Goal: Task Accomplishment & Management: Complete application form

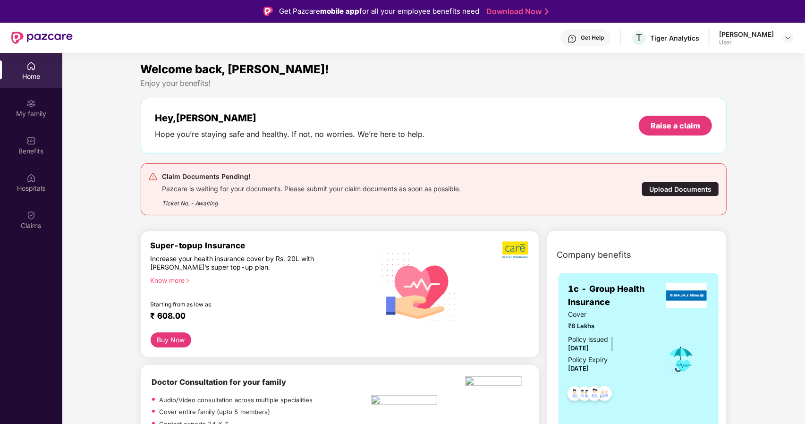
click at [671, 190] on div "Upload Documents" at bounding box center [680, 189] width 77 height 15
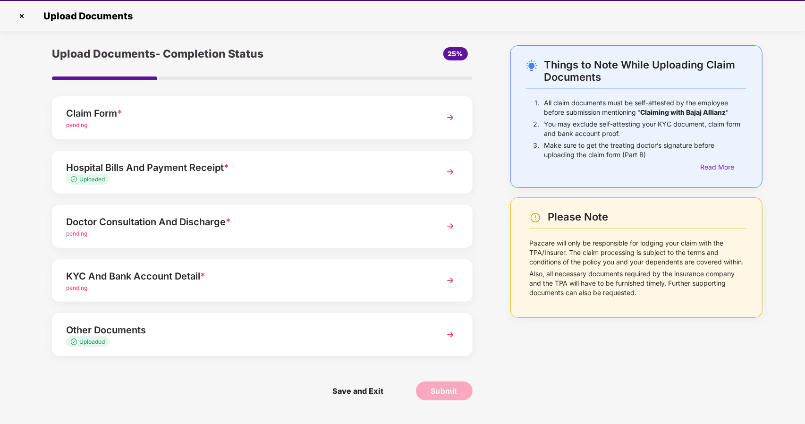
scroll to position [23, 0]
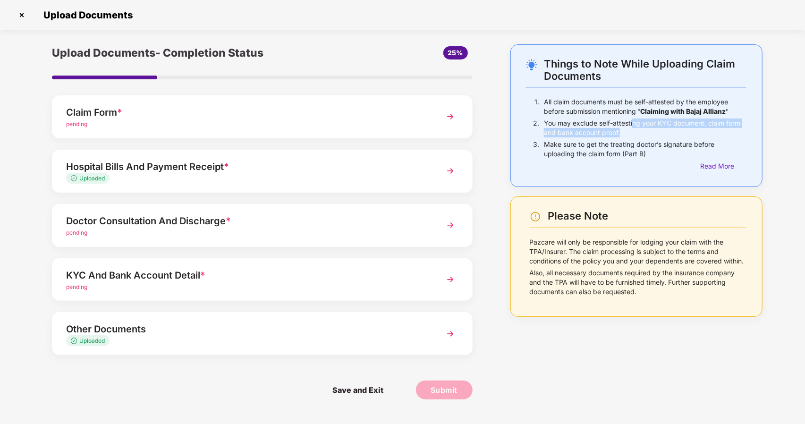
drag, startPoint x: 632, startPoint y: 123, endPoint x: 746, endPoint y: 137, distance: 115.6
click at [746, 137] on div "Things to Note While Uploading Claim Documents 1. All claim documents must be s…" at bounding box center [636, 115] width 252 height 143
click at [638, 131] on p "You may exclude self-attesting your KYC document, claim form and bank account p…" at bounding box center [645, 127] width 202 height 19
drag, startPoint x: 630, startPoint y: 131, endPoint x: 545, endPoint y: 120, distance: 85.7
click at [545, 120] on p "You may exclude self-attesting your KYC document, claim form and bank account p…" at bounding box center [645, 127] width 202 height 19
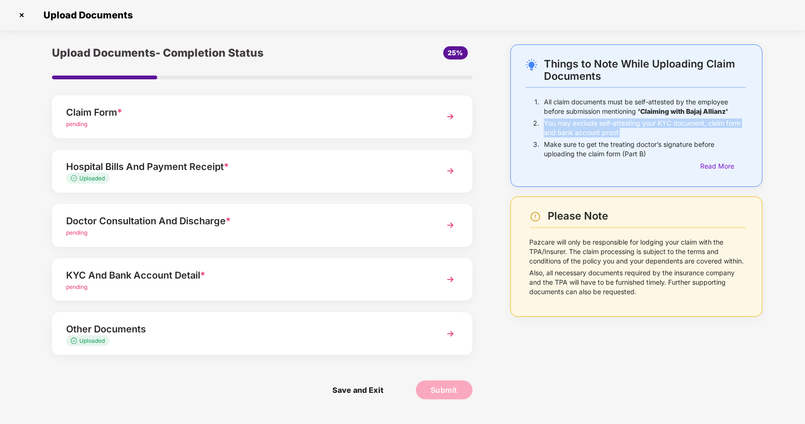
drag, startPoint x: 664, startPoint y: 156, endPoint x: 538, endPoint y: 139, distance: 127.2
click at [538, 140] on div "3. Make sure to get the treating doctor’s signature before uploading the claim …" at bounding box center [636, 150] width 220 height 21
drag, startPoint x: 631, startPoint y: 173, endPoint x: 699, endPoint y: 173, distance: 67.5
click at [635, 173] on div "Things to Note While Uploading Claim Documents 1. All claim documents must be s…" at bounding box center [636, 115] width 252 height 143
click at [718, 165] on div "Read More" at bounding box center [723, 166] width 46 height 10
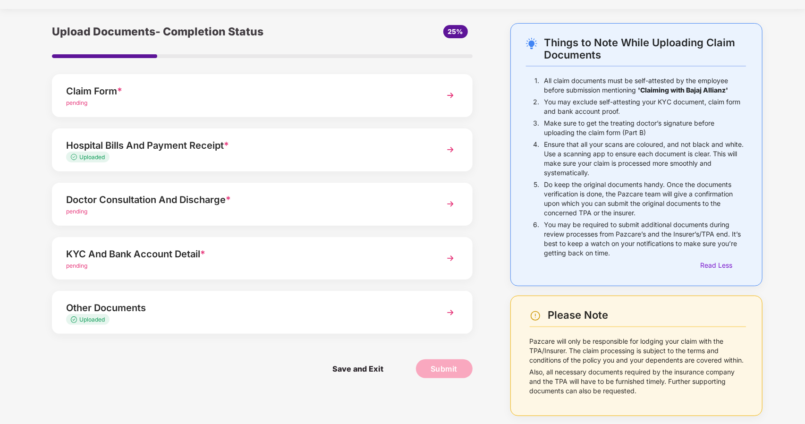
scroll to position [0, 0]
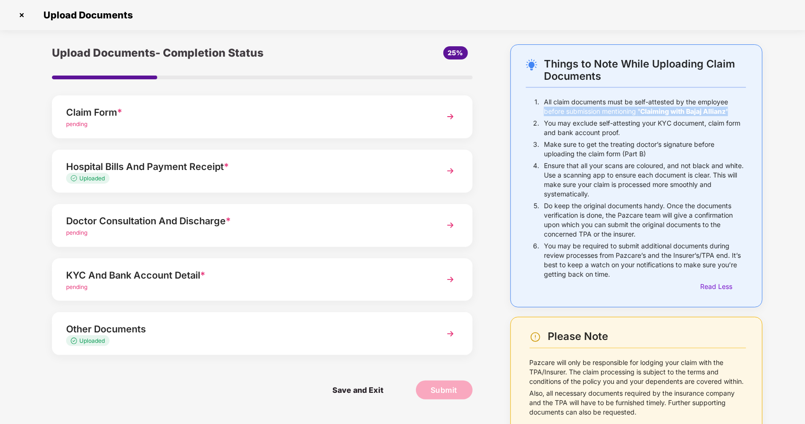
drag, startPoint x: 544, startPoint y: 114, endPoint x: 736, endPoint y: 110, distance: 192.2
click at [736, 110] on p "All claim documents must be self-attested by the employee before submission men…" at bounding box center [645, 106] width 202 height 19
drag, startPoint x: 541, startPoint y: 144, endPoint x: 653, endPoint y: 162, distance: 113.3
click at [653, 162] on div "1. All claim documents must be self-attested by the employee before submission …" at bounding box center [636, 194] width 220 height 194
click at [606, 189] on p "Ensure that all your scans are coloured, and not black and white. Use a scannin…" at bounding box center [645, 180] width 202 height 38
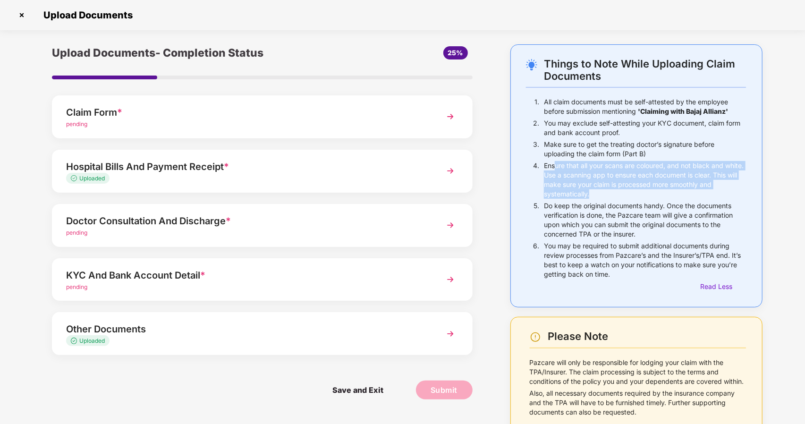
drag, startPoint x: 596, startPoint y: 191, endPoint x: 555, endPoint y: 164, distance: 48.7
click at [555, 164] on p "Ensure that all your scans are coloured, and not black and white. Use a scannin…" at bounding box center [645, 180] width 202 height 38
click at [611, 190] on p "Ensure that all your scans are coloured, and not black and white. Use a scannin…" at bounding box center [645, 180] width 202 height 38
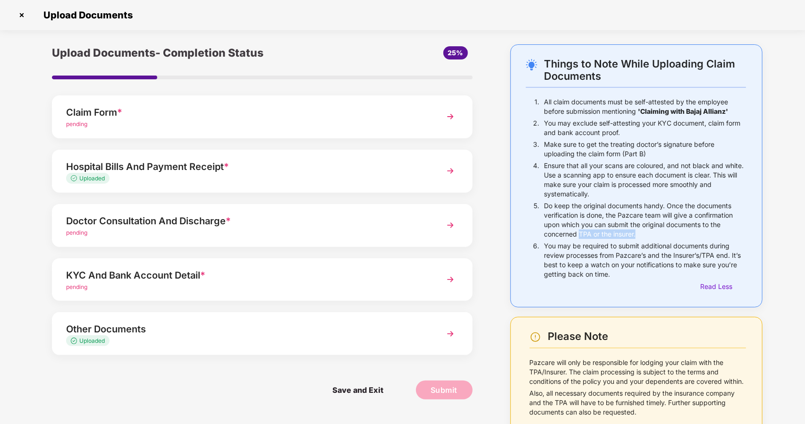
drag, startPoint x: 581, startPoint y: 232, endPoint x: 650, endPoint y: 233, distance: 68.9
click at [650, 233] on p "Do keep the original documents handy. Once the documents verification is done, …" at bounding box center [645, 220] width 202 height 38
click at [632, 273] on p "You may be required to submit additional documents during review processes from…" at bounding box center [645, 260] width 202 height 38
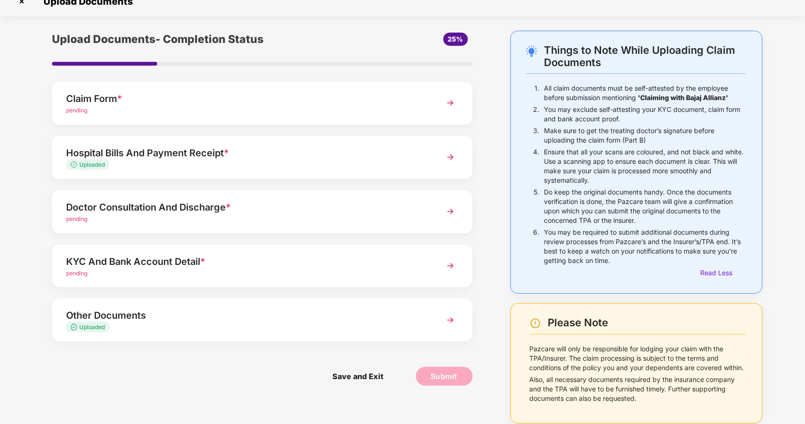
scroll to position [21, 0]
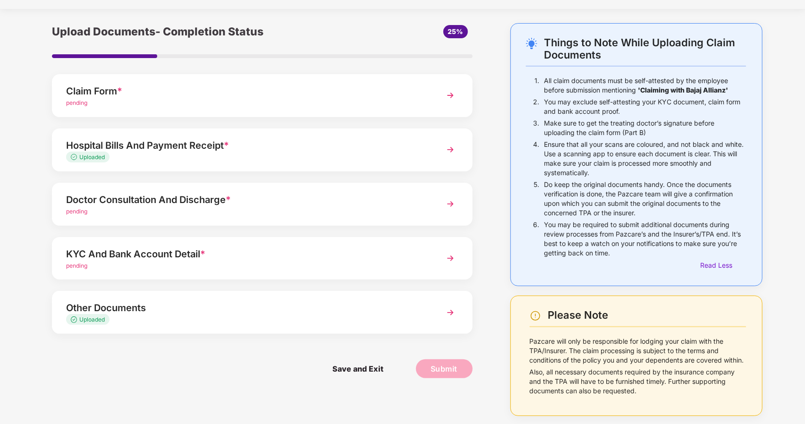
click at [184, 371] on div "Save and Exit Submit" at bounding box center [262, 368] width 421 height 47
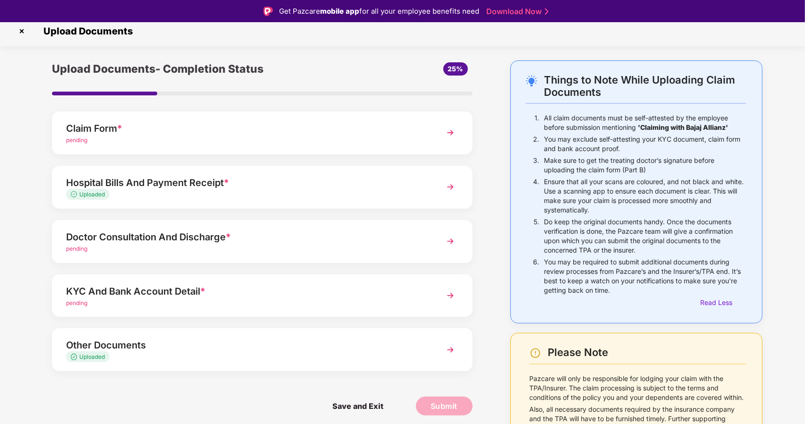
scroll to position [0, 0]
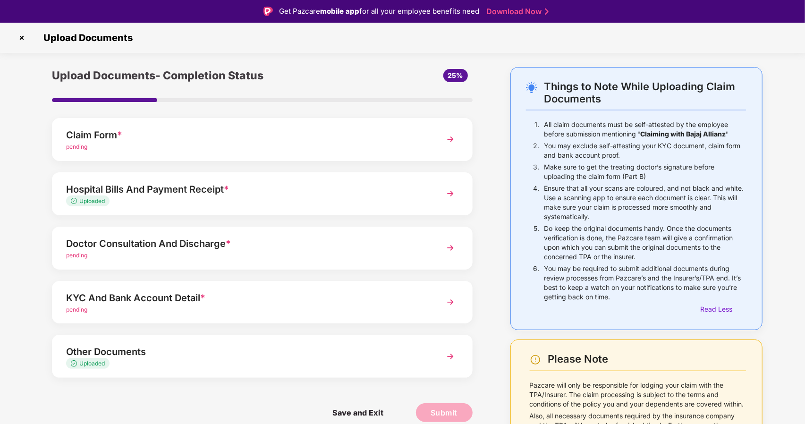
click at [401, 297] on div "KYC And Bank Account Detail *" at bounding box center [245, 297] width 359 height 15
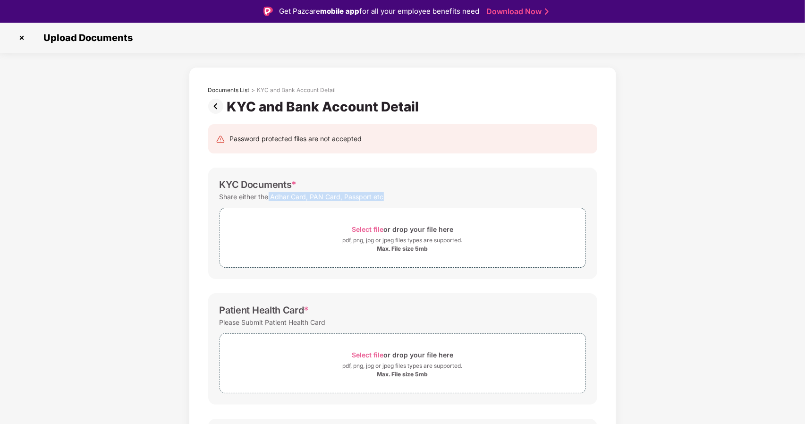
drag, startPoint x: 267, startPoint y: 196, endPoint x: 411, endPoint y: 194, distance: 144.0
click at [411, 194] on div "Share either the Adhar Card, PAN Card, Passport etc" at bounding box center [403, 196] width 366 height 13
click at [288, 229] on div "Select file or drop your file here" at bounding box center [402, 229] width 365 height 13
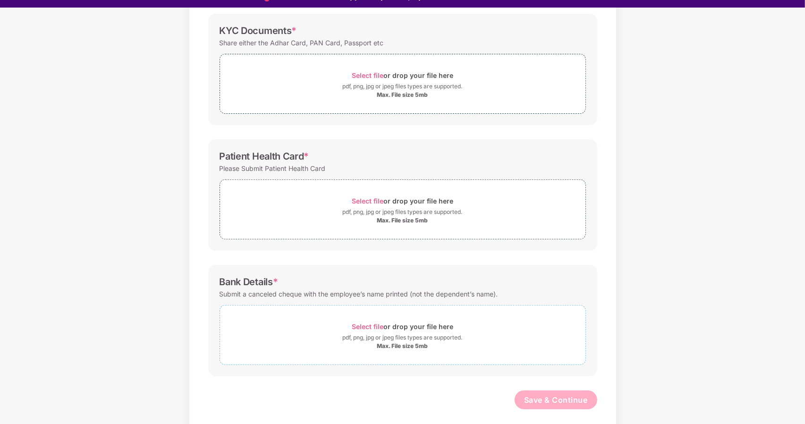
scroll to position [23, 0]
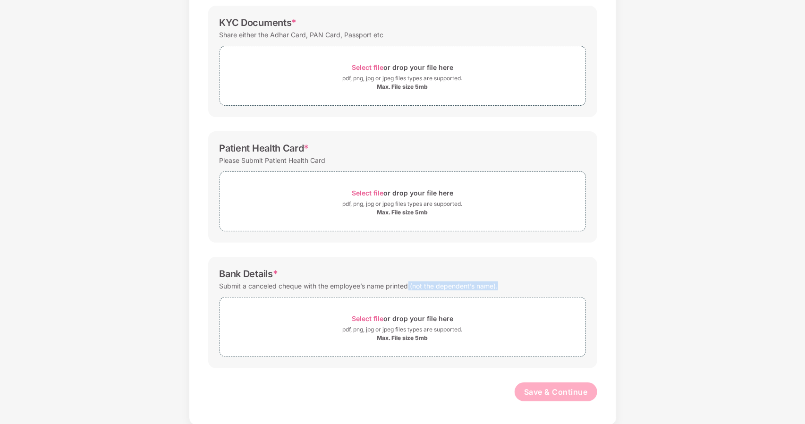
drag, startPoint x: 409, startPoint y: 284, endPoint x: 522, endPoint y: 279, distance: 113.4
click at [522, 279] on div "Submit a canceled cheque with the employee’s name printed (not the dependent’s …" at bounding box center [403, 285] width 366 height 13
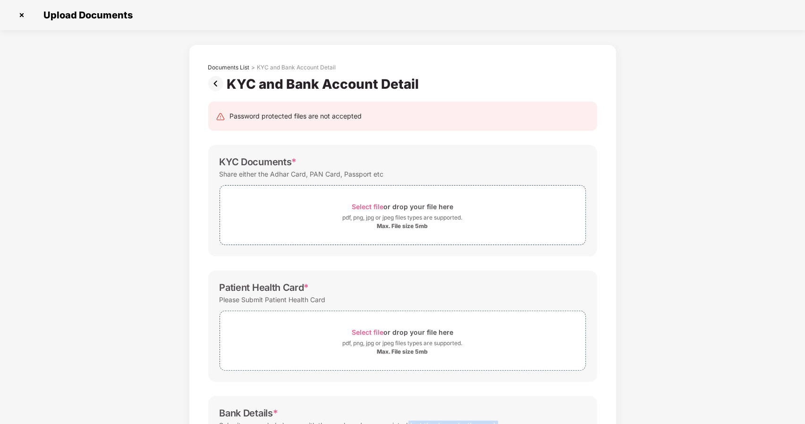
click at [214, 83] on img at bounding box center [217, 83] width 19 height 15
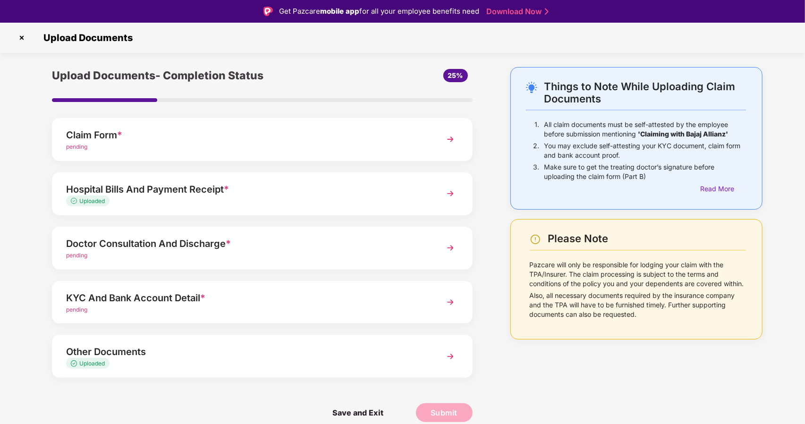
click at [236, 136] on div "Claim Form *" at bounding box center [245, 134] width 359 height 15
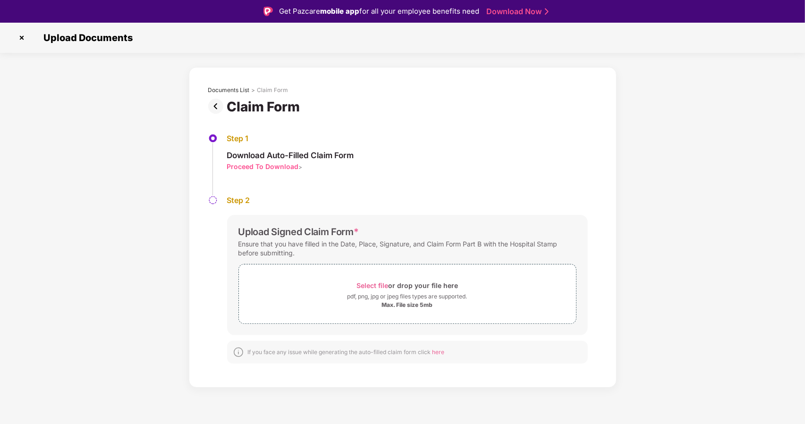
click at [213, 105] on img at bounding box center [217, 106] width 19 height 15
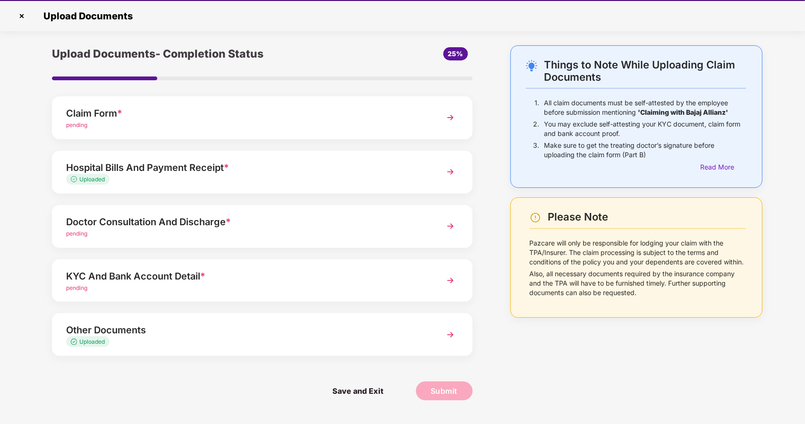
scroll to position [23, 0]
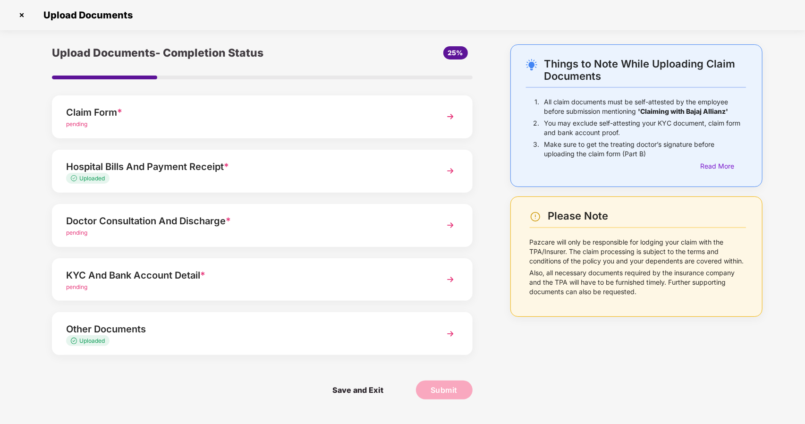
click at [675, 287] on p "Also, all necessary documents required by the insurance company and the TPA wil…" at bounding box center [638, 282] width 216 height 28
click at [211, 331] on div "Other Documents" at bounding box center [245, 328] width 359 height 15
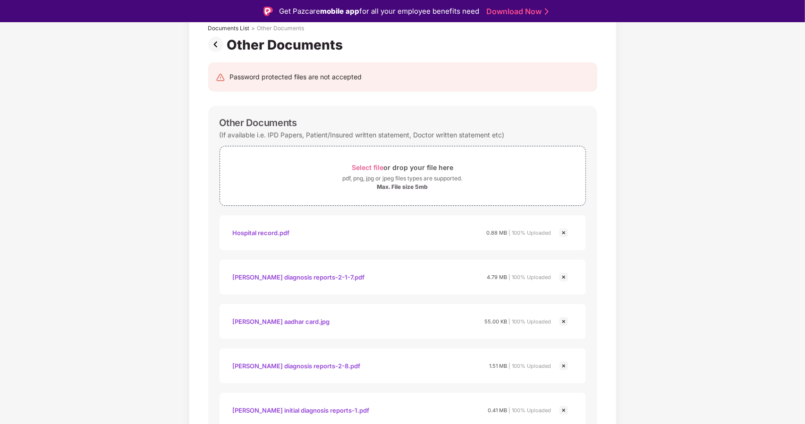
scroll to position [110, 0]
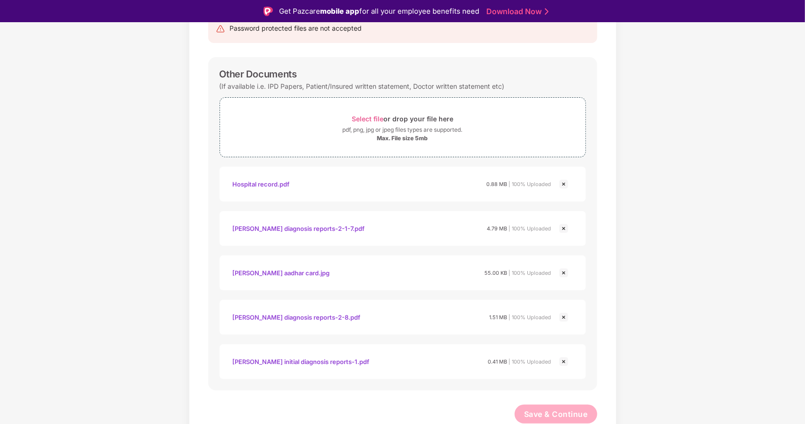
click at [564, 273] on img at bounding box center [563, 272] width 11 height 11
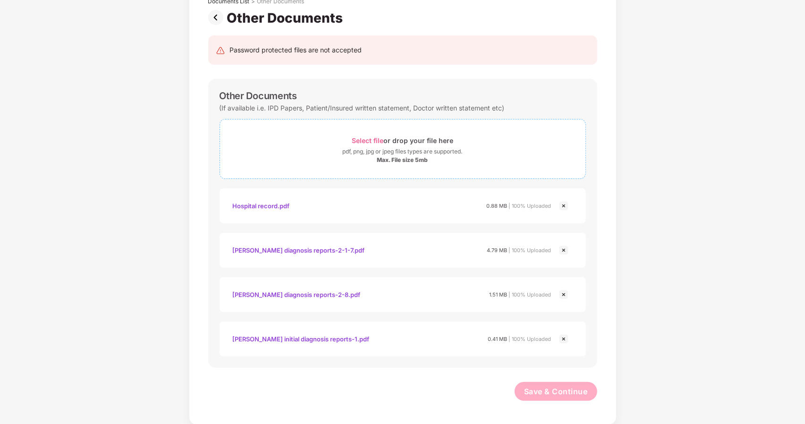
scroll to position [0, 0]
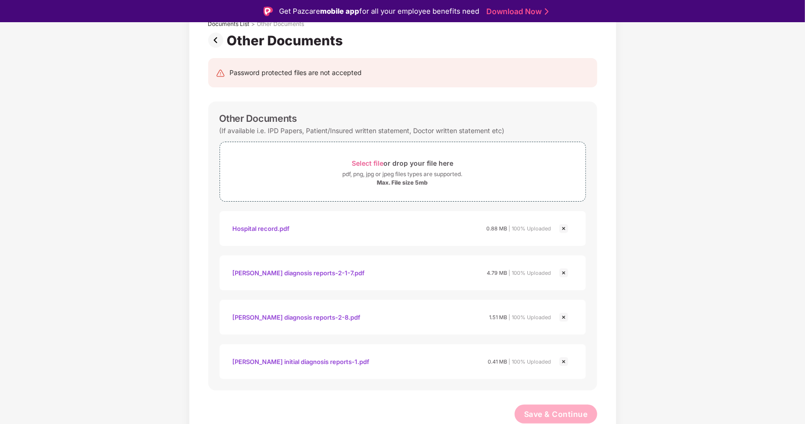
click at [214, 40] on img at bounding box center [217, 40] width 19 height 15
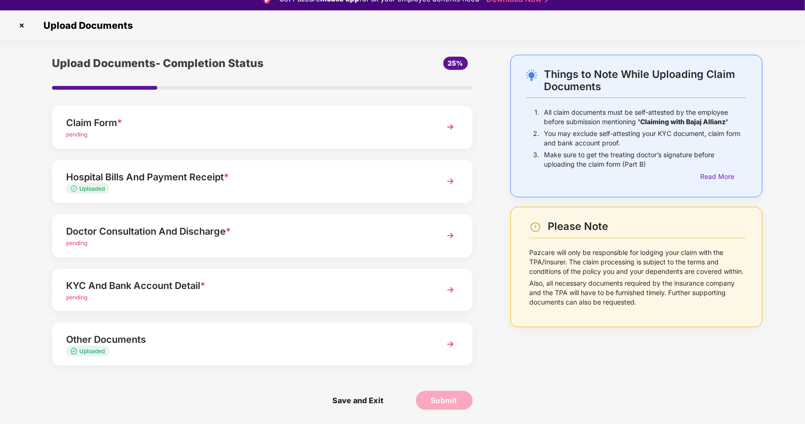
scroll to position [23, 0]
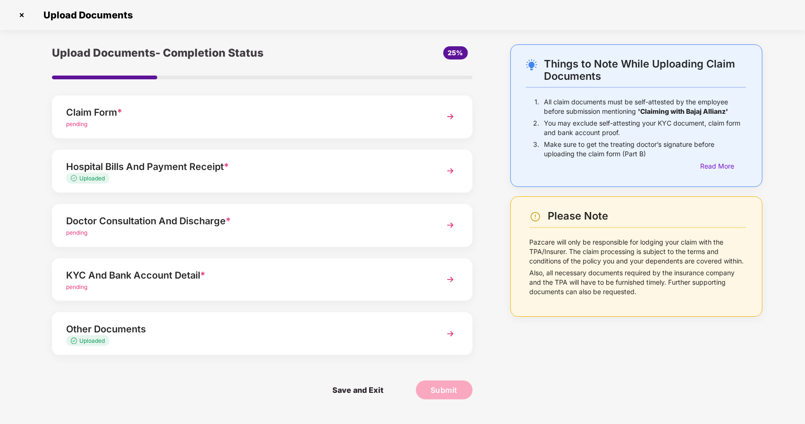
click at [164, 277] on div "KYC And Bank Account Detail *" at bounding box center [245, 275] width 359 height 15
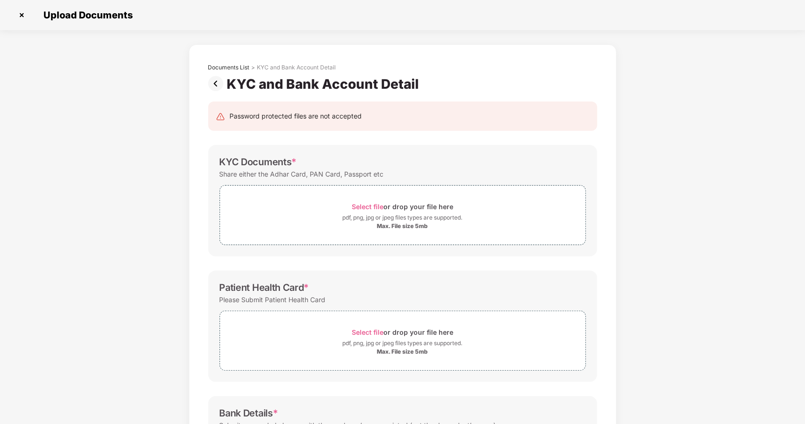
scroll to position [0, 0]
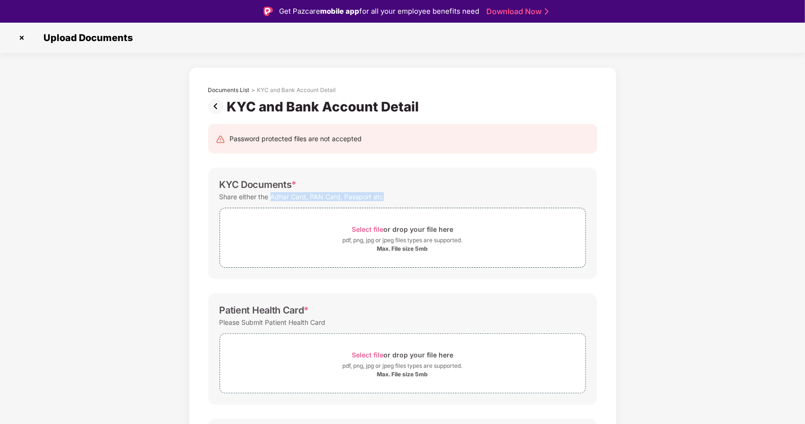
drag, startPoint x: 271, startPoint y: 196, endPoint x: 396, endPoint y: 196, distance: 125.1
click at [396, 196] on div "Share either the Adhar Card, PAN Card, Passport etc" at bounding box center [403, 196] width 366 height 13
click at [152, 269] on div "Documents List > KYC and Bank Account Detail KYC and Bank Account Detail Passwo…" at bounding box center [402, 327] width 805 height 520
click at [321, 238] on div "pdf, png, jpg or jpeg files types are supported." at bounding box center [402, 240] width 365 height 9
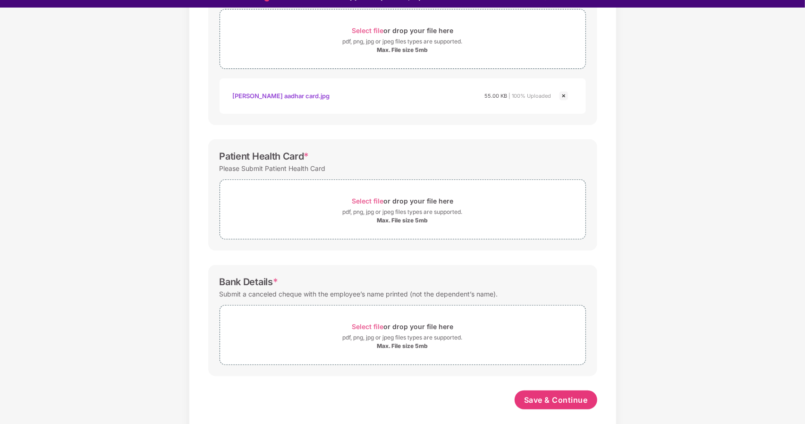
scroll to position [23, 0]
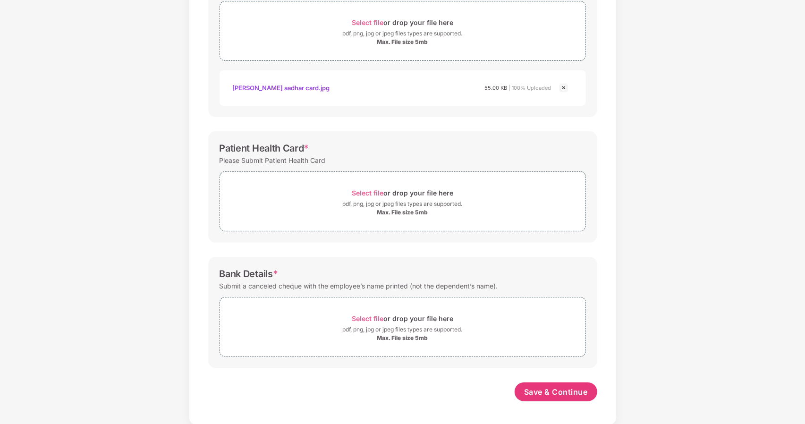
click at [657, 235] on div "Documents List > KYC and Bank Account Detail KYC and Bank Account Detail Passwo…" at bounding box center [402, 142] width 805 height 565
click at [406, 328] on div "pdf, png, jpg or jpeg files types are supported." at bounding box center [403, 329] width 120 height 9
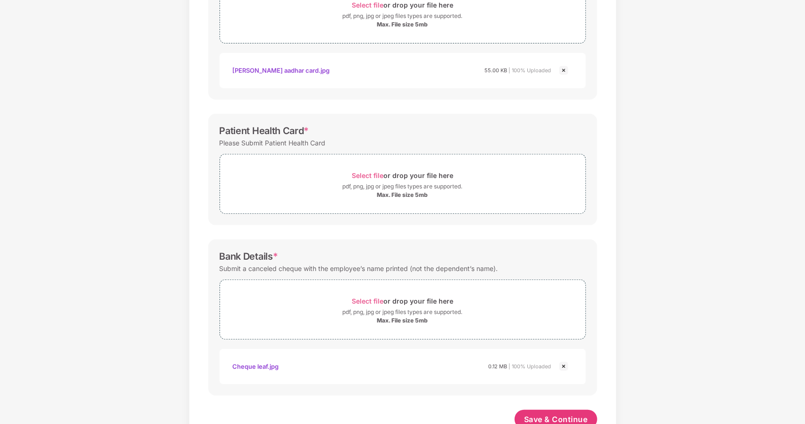
scroll to position [229, 0]
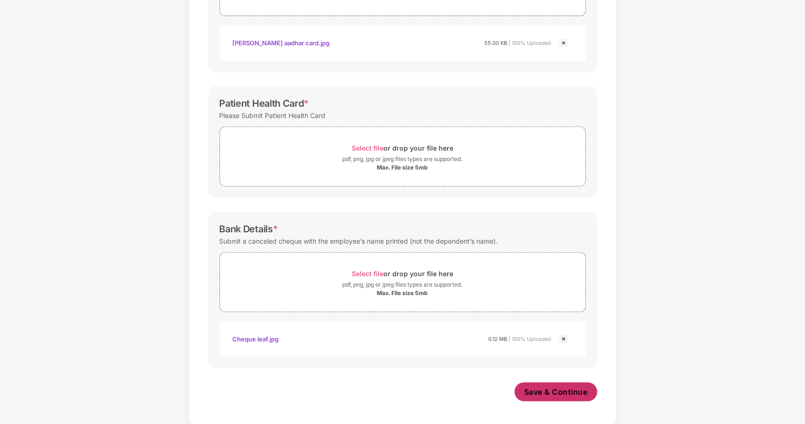
drag, startPoint x: 545, startPoint y: 389, endPoint x: 545, endPoint y: 379, distance: 10.9
click at [545, 389] on span "Save & Continue" at bounding box center [556, 392] width 64 height 10
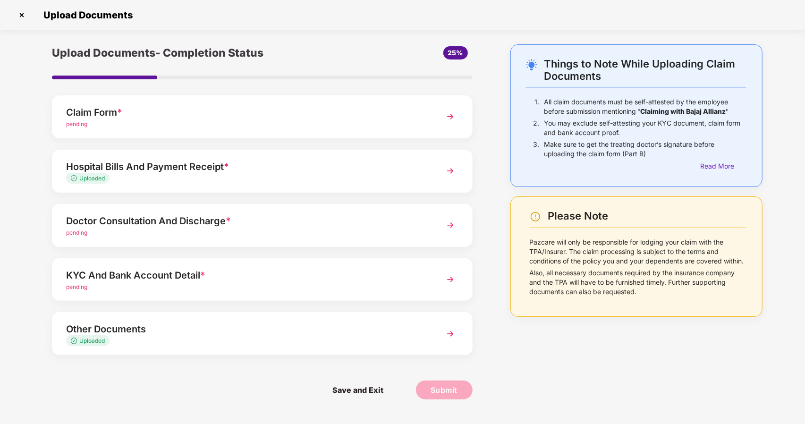
scroll to position [0, 0]
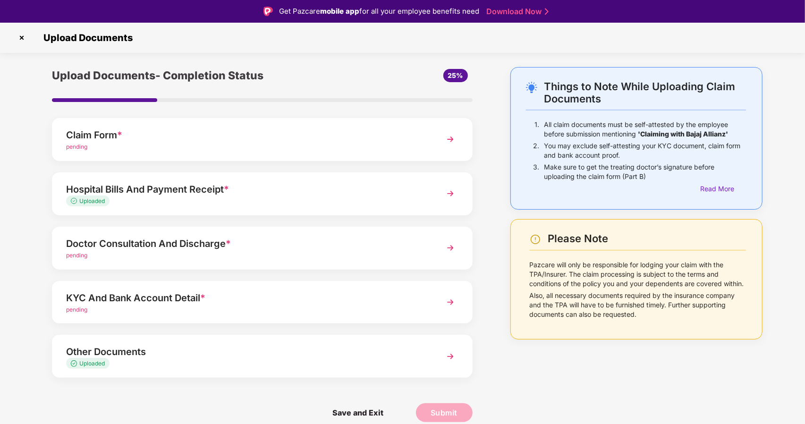
click at [23, 36] on img at bounding box center [21, 37] width 15 height 15
